Goal: Information Seeking & Learning: Find specific fact

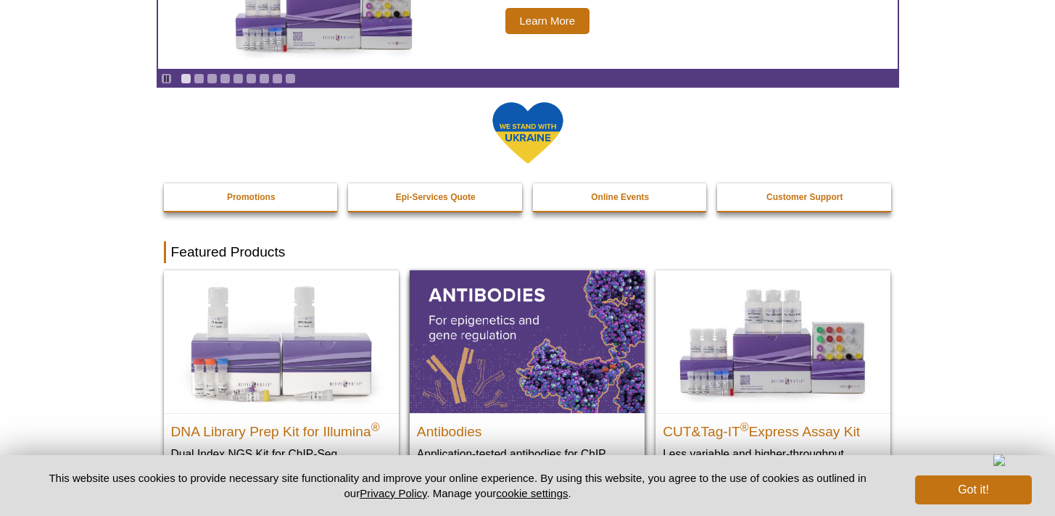
scroll to position [197, 0]
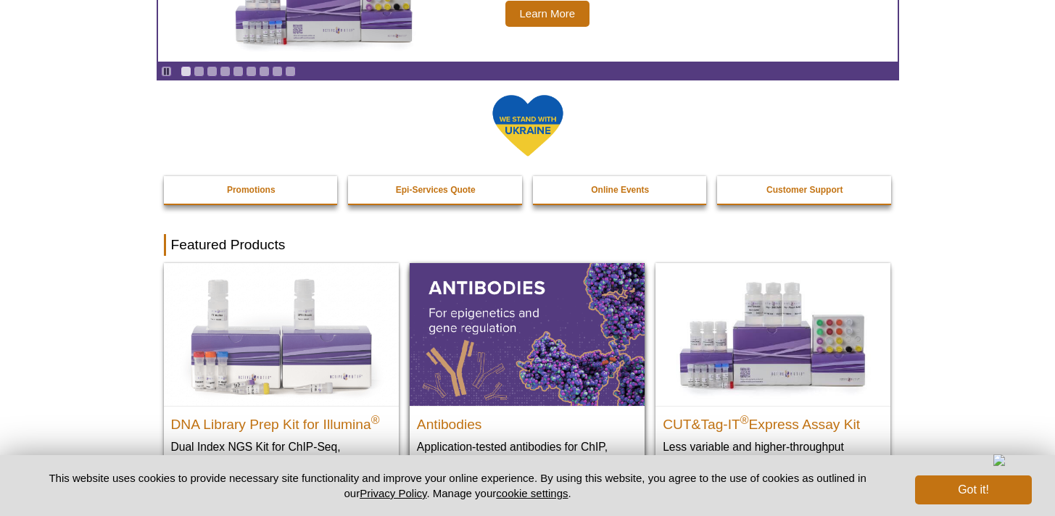
click at [522, 306] on img at bounding box center [527, 334] width 235 height 142
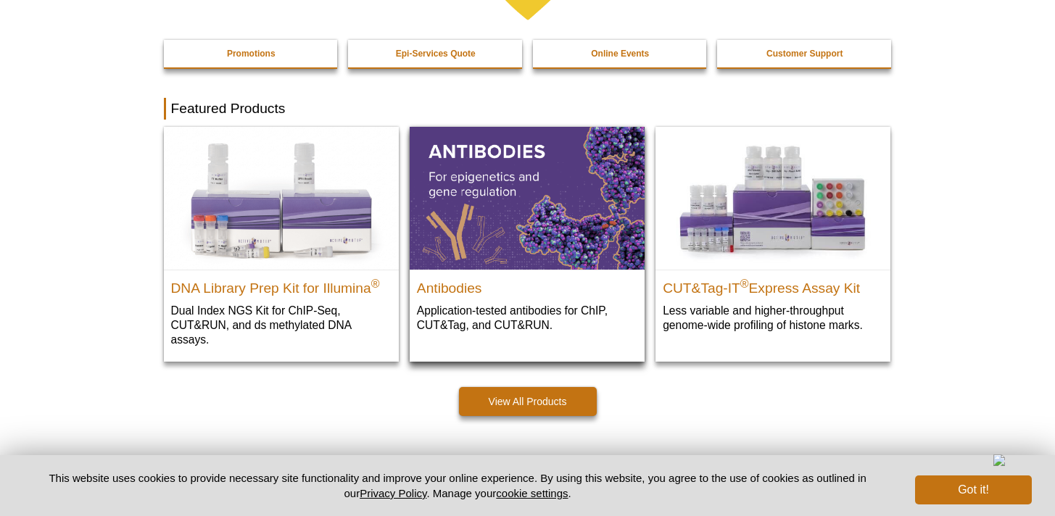
scroll to position [312, 0]
click at [489, 156] on img at bounding box center [527, 198] width 235 height 142
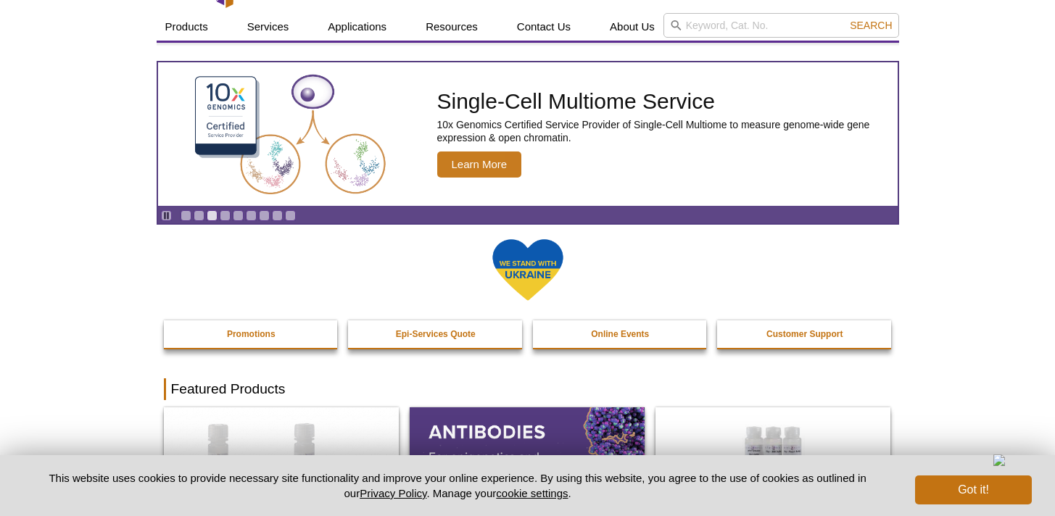
scroll to position [0, 0]
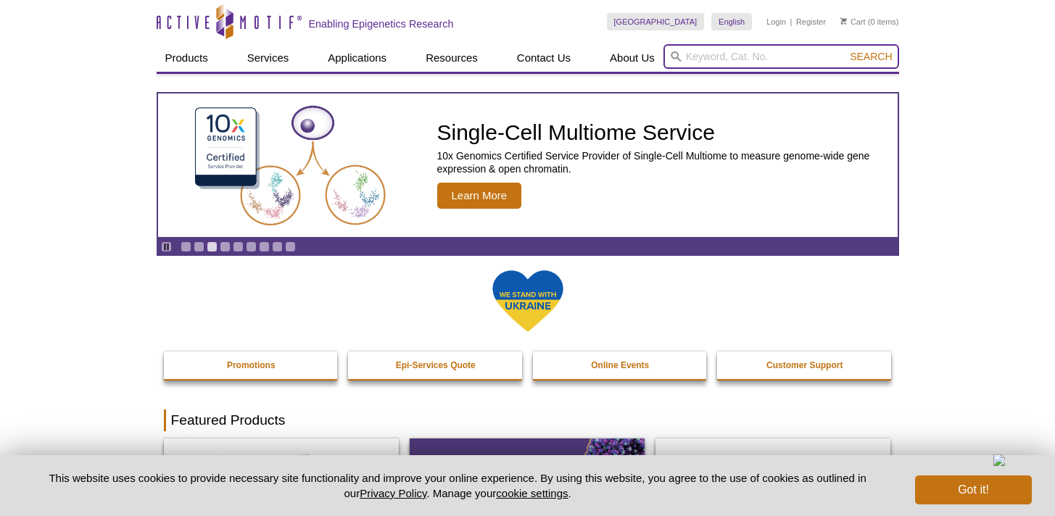
click at [720, 57] on input "search" at bounding box center [781, 56] width 236 height 25
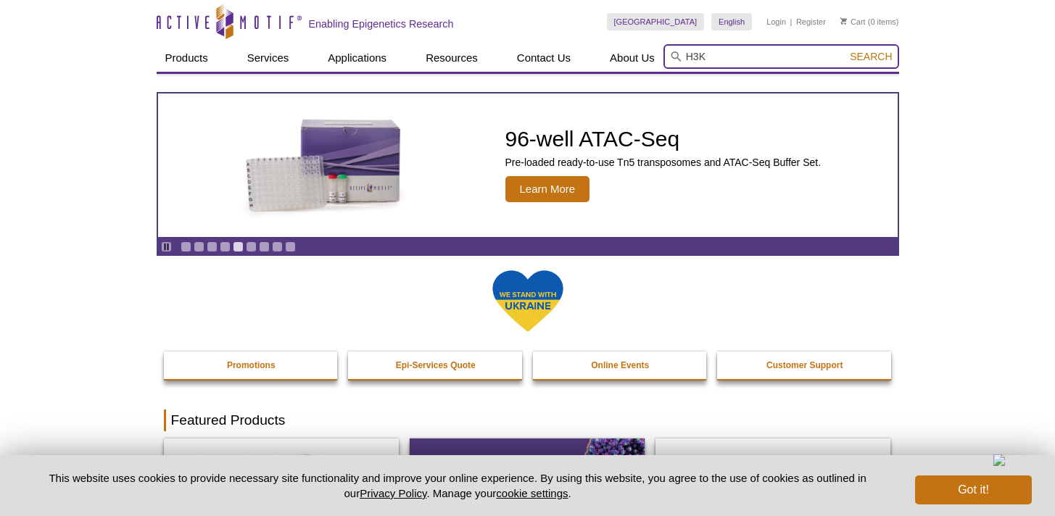
type input "H3K"
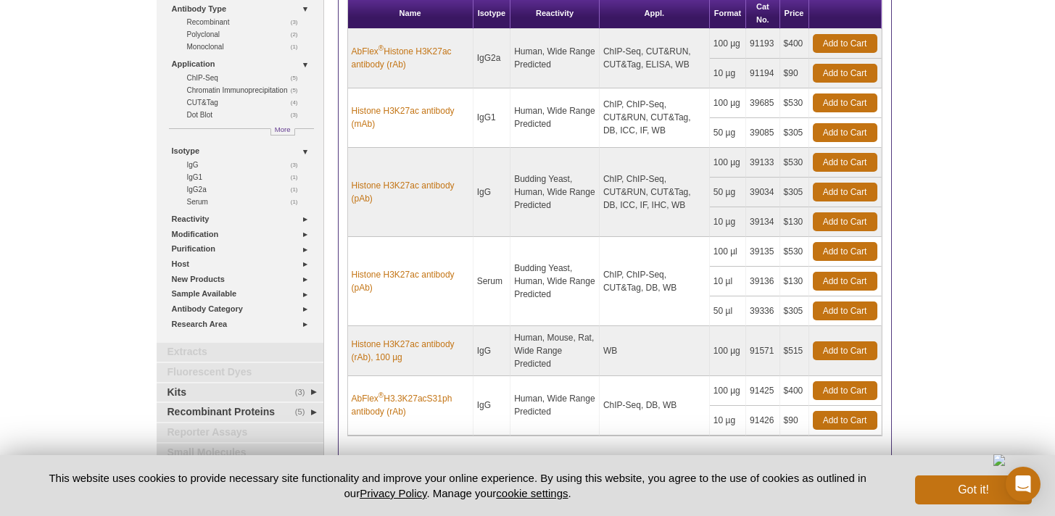
scroll to position [128, 0]
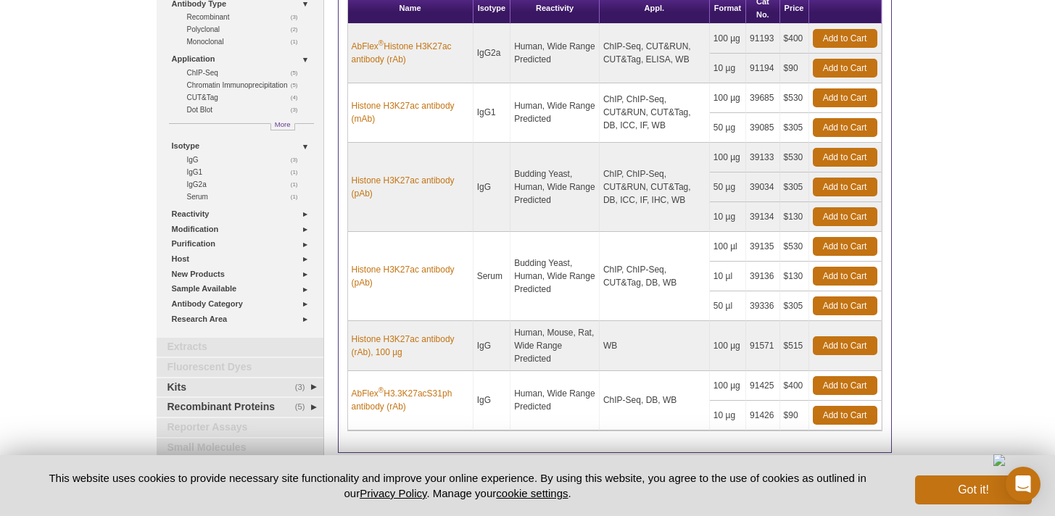
click at [762, 160] on td "39133" at bounding box center [762, 158] width 33 height 30
click at [408, 180] on link "Histone H3K27ac antibody (pAb)" at bounding box center [410, 187] width 117 height 26
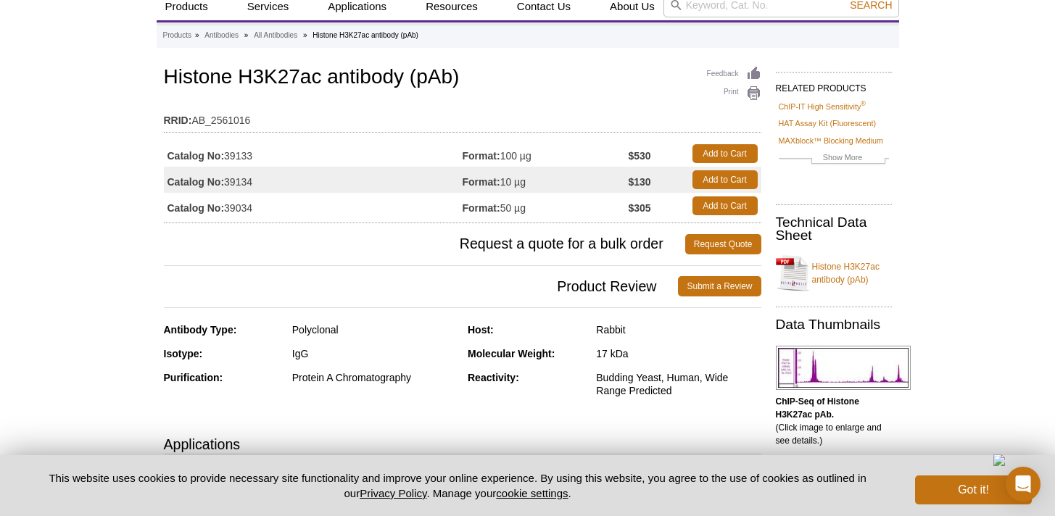
scroll to position [61, 0]
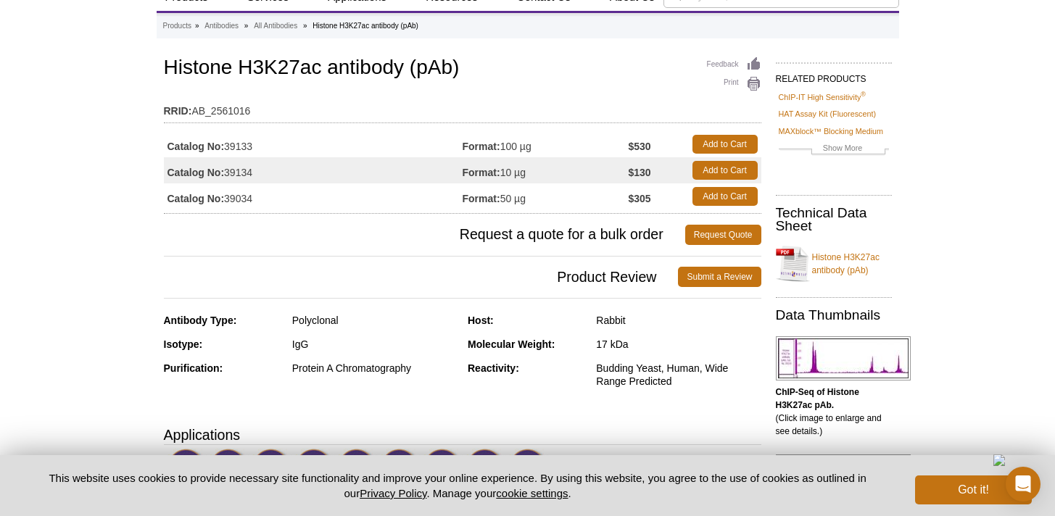
click at [254, 146] on td "Catalog No: 39133" at bounding box center [313, 144] width 299 height 26
